Goal: Find specific page/section: Find specific page/section

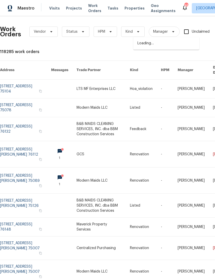
scroll to position [0, 85]
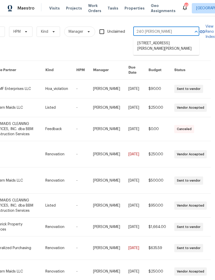
click at [175, 44] on li "[STREET_ADDRESS][PERSON_NAME][PERSON_NAME]" at bounding box center [166, 46] width 66 height 14
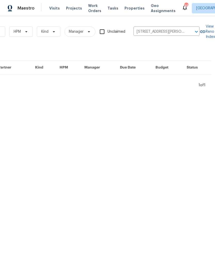
click at [76, 9] on span "Projects" at bounding box center [74, 8] width 16 height 5
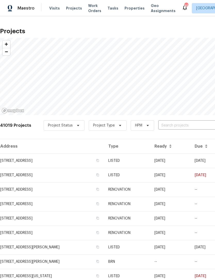
click at [179, 125] on input "text" at bounding box center [187, 126] width 59 height 8
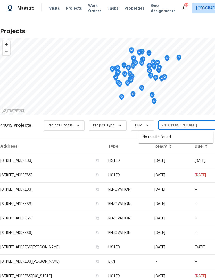
type input "240 [PERSON_NAME]"
click at [188, 140] on li "[STREET_ADDRESS][PERSON_NAME][PERSON_NAME]" at bounding box center [176, 140] width 75 height 14
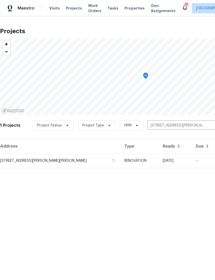
click at [121, 159] on td "RENOVATION" at bounding box center [139, 161] width 38 height 14
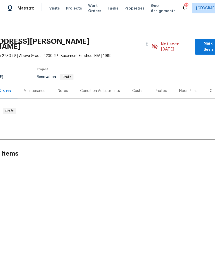
scroll to position [0, 38]
click at [191, 89] on div "Floor Plans" at bounding box center [190, 91] width 18 height 5
